Goal: Information Seeking & Learning: Find specific fact

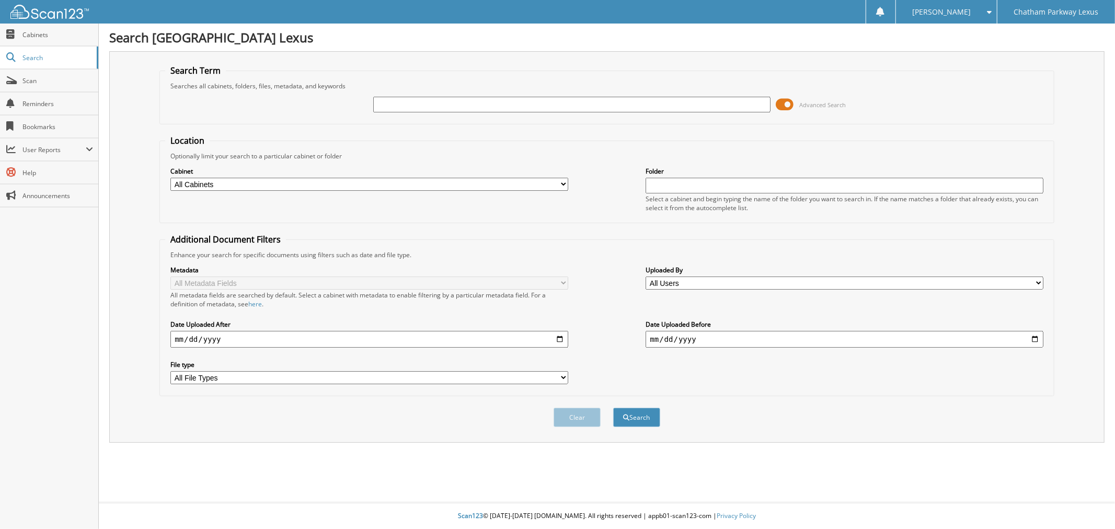
click at [404, 105] on input "text" at bounding box center [571, 105] width 397 height 16
type input "lp8387"
click at [613, 408] on button "Search" at bounding box center [636, 417] width 47 height 19
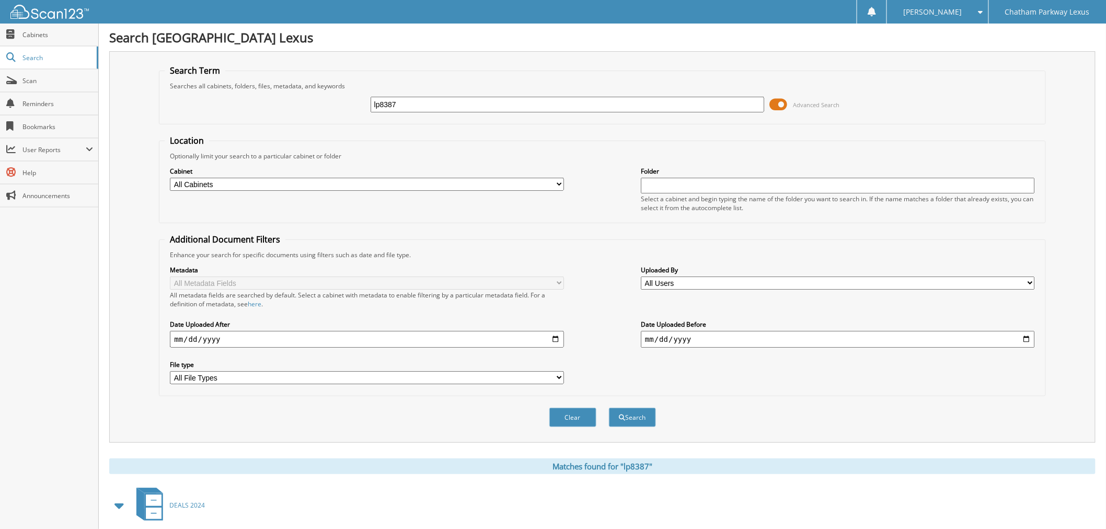
drag, startPoint x: 420, startPoint y: 100, endPoint x: 330, endPoint y: 92, distance: 90.3
click at [330, 92] on div "lp8387 Advanced Search" at bounding box center [602, 104] width 875 height 28
type input "[PERSON_NAME]"
click at [609, 408] on button "Search" at bounding box center [632, 417] width 47 height 19
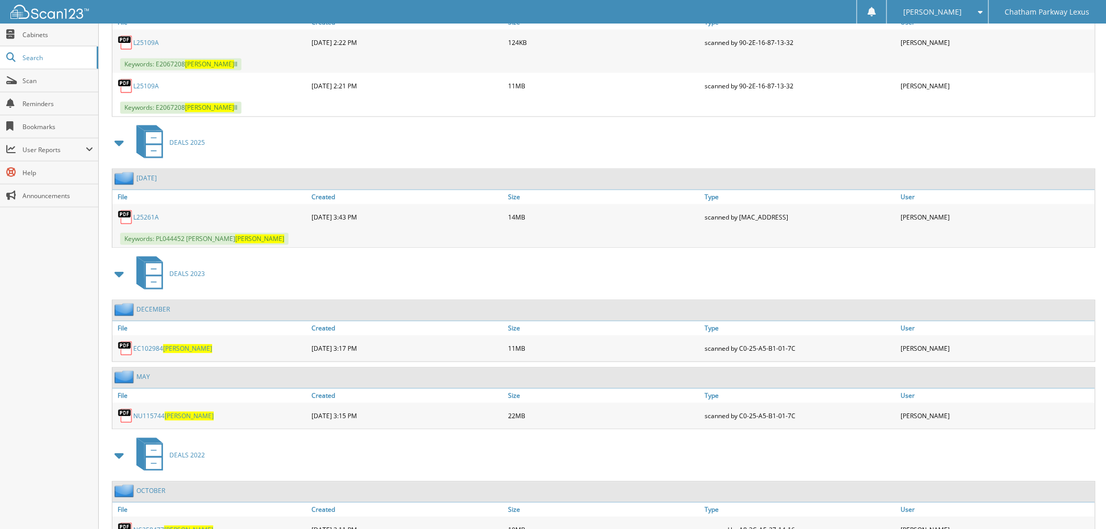
scroll to position [791, 0]
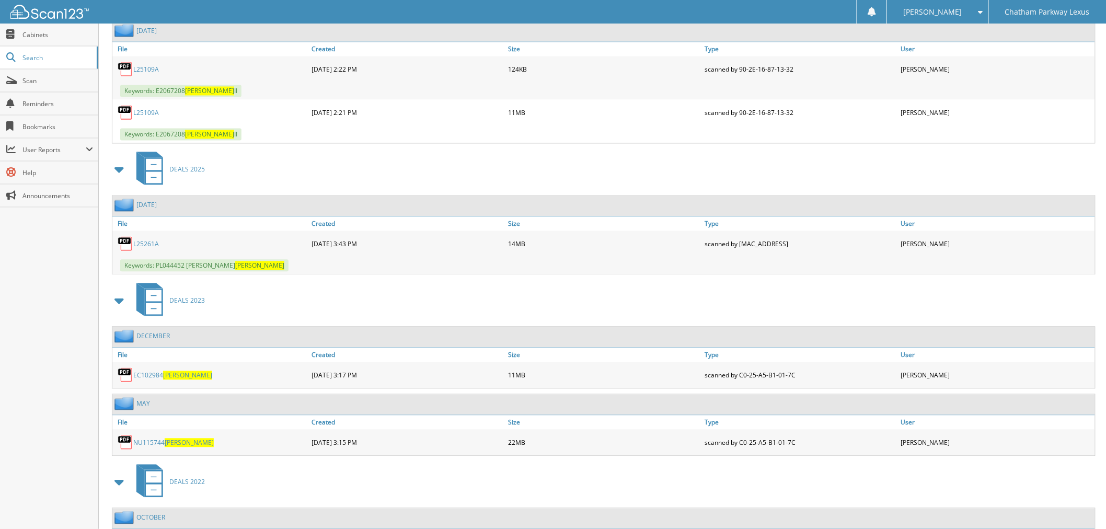
click at [185, 439] on span "HUGHES" at bounding box center [189, 443] width 49 height 9
